Goal: Task Accomplishment & Management: Manage account settings

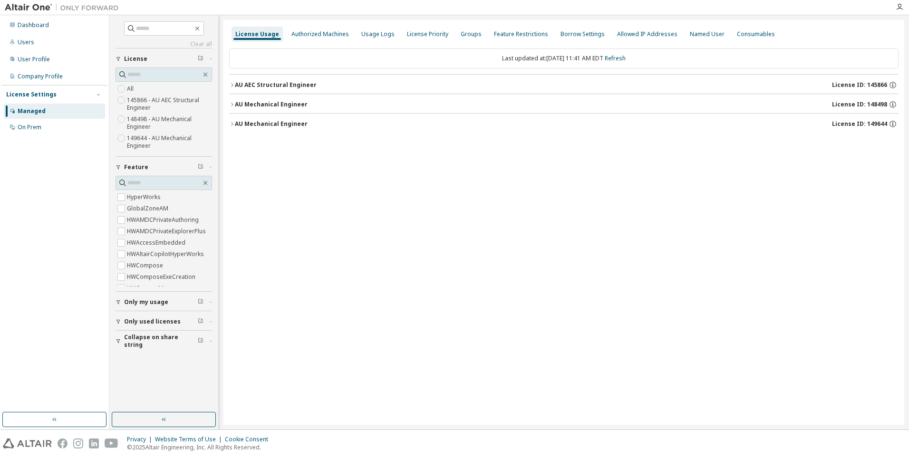
click at [231, 124] on icon "button" at bounding box center [232, 124] width 6 height 6
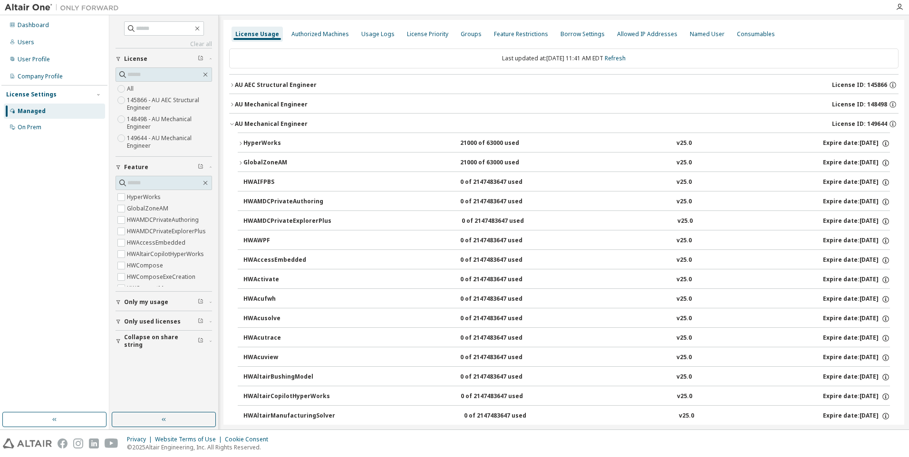
click at [239, 142] on icon "button" at bounding box center [241, 144] width 6 height 6
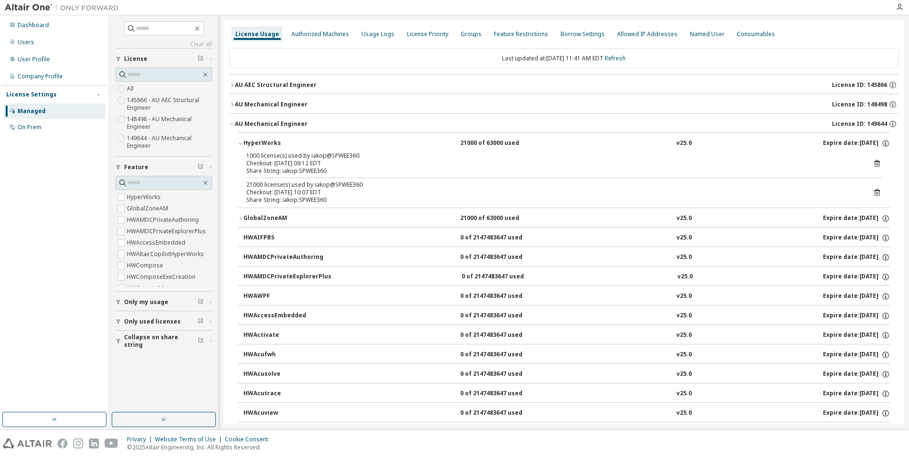
click at [232, 104] on icon "button" at bounding box center [232, 105] width 6 height 6
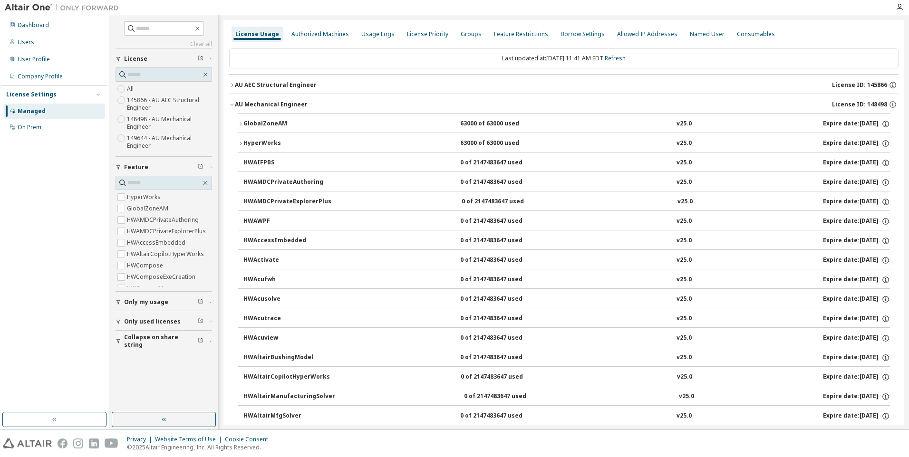
click at [240, 141] on icon "button" at bounding box center [241, 144] width 6 height 6
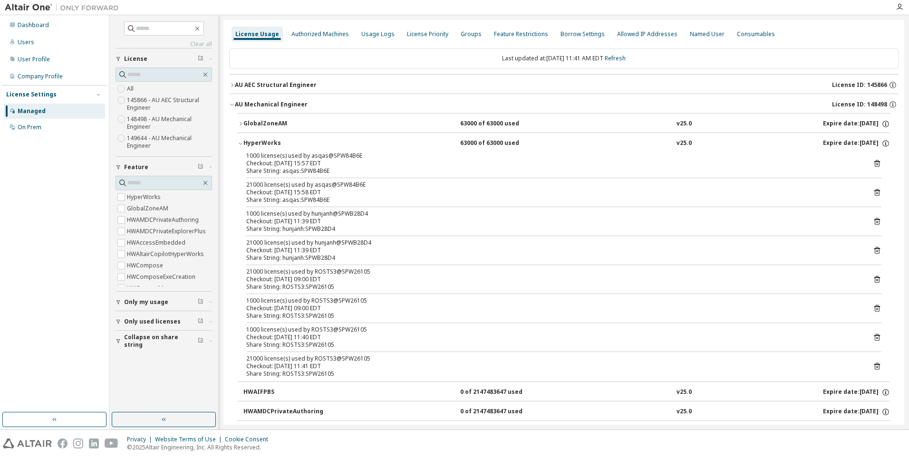
click at [239, 142] on icon "button" at bounding box center [241, 144] width 6 height 6
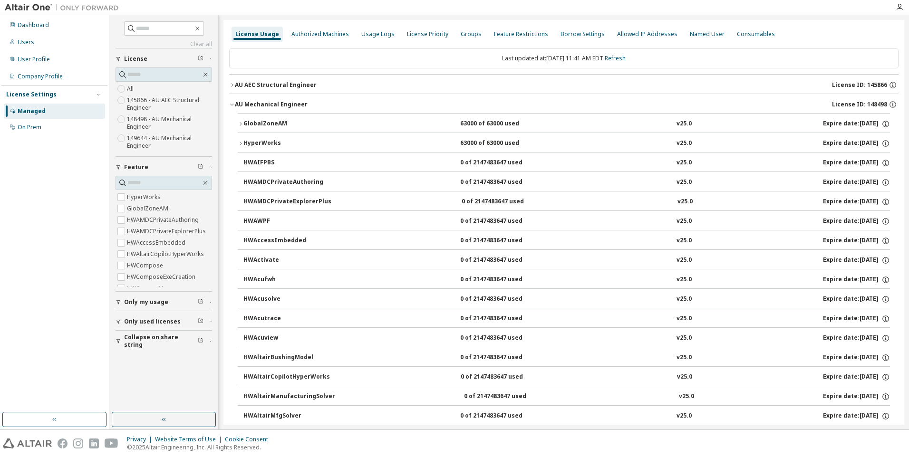
click at [241, 123] on icon "button" at bounding box center [241, 124] width 6 height 6
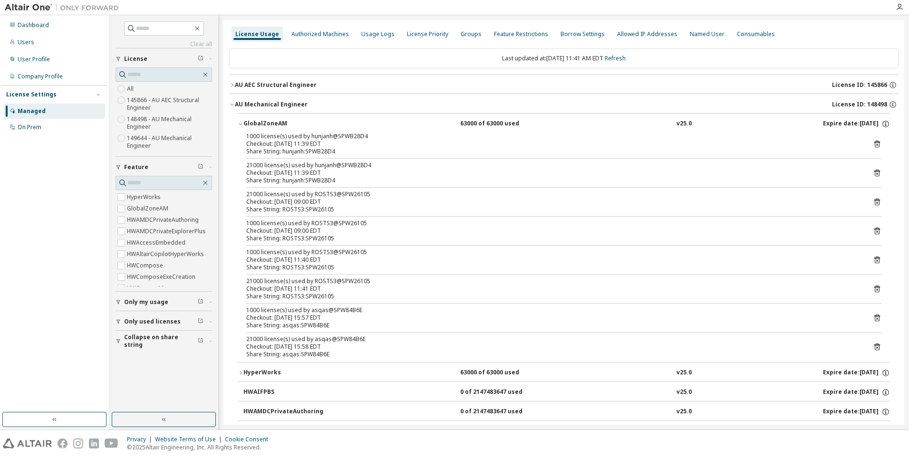
click at [241, 123] on icon "button" at bounding box center [241, 124] width 6 height 6
